Goal: Information Seeking & Learning: Learn about a topic

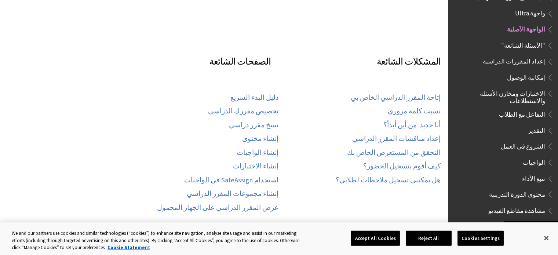
scroll to position [338, 0]
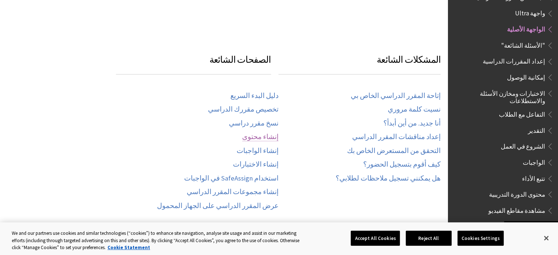
click at [260, 133] on link "إنشاء محتوى" at bounding box center [260, 137] width 36 height 8
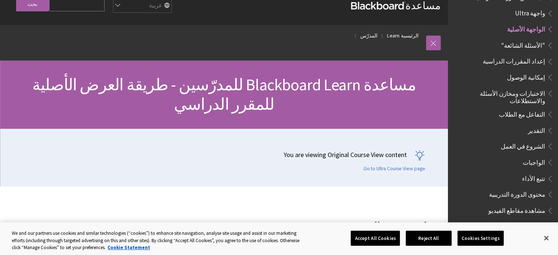
scroll to position [0, 0]
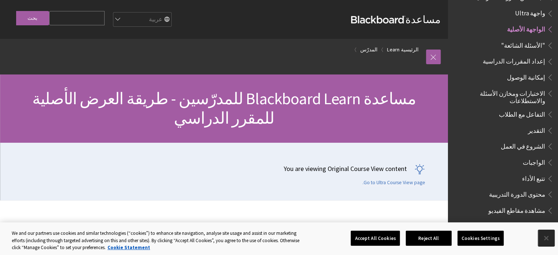
click at [548, 239] on button "Close" at bounding box center [547, 238] width 16 height 16
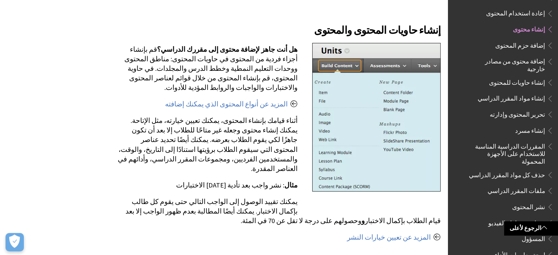
scroll to position [206, 0]
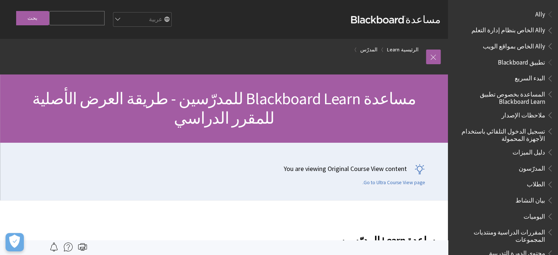
scroll to position [722, 0]
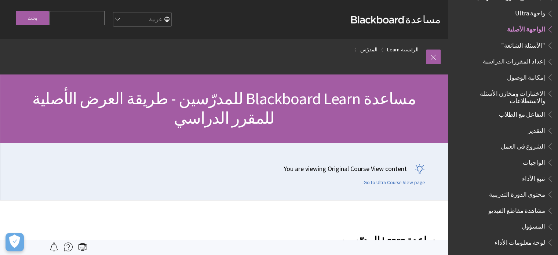
click at [540, 204] on span "مشاهدة مقاطع الفيديو" at bounding box center [517, 209] width 57 height 10
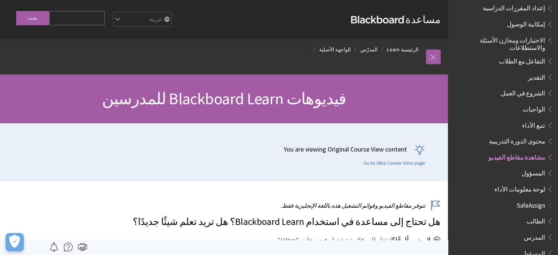
click at [526, 135] on span "محتوى الدورة التدريبية" at bounding box center [517, 140] width 56 height 10
click at [528, 151] on span "مشاهدة مقاطع الفيديو" at bounding box center [517, 156] width 57 height 10
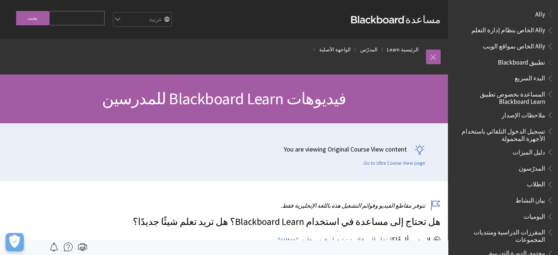
scroll to position [775, 0]
